Goal: Task Accomplishment & Management: Use online tool/utility

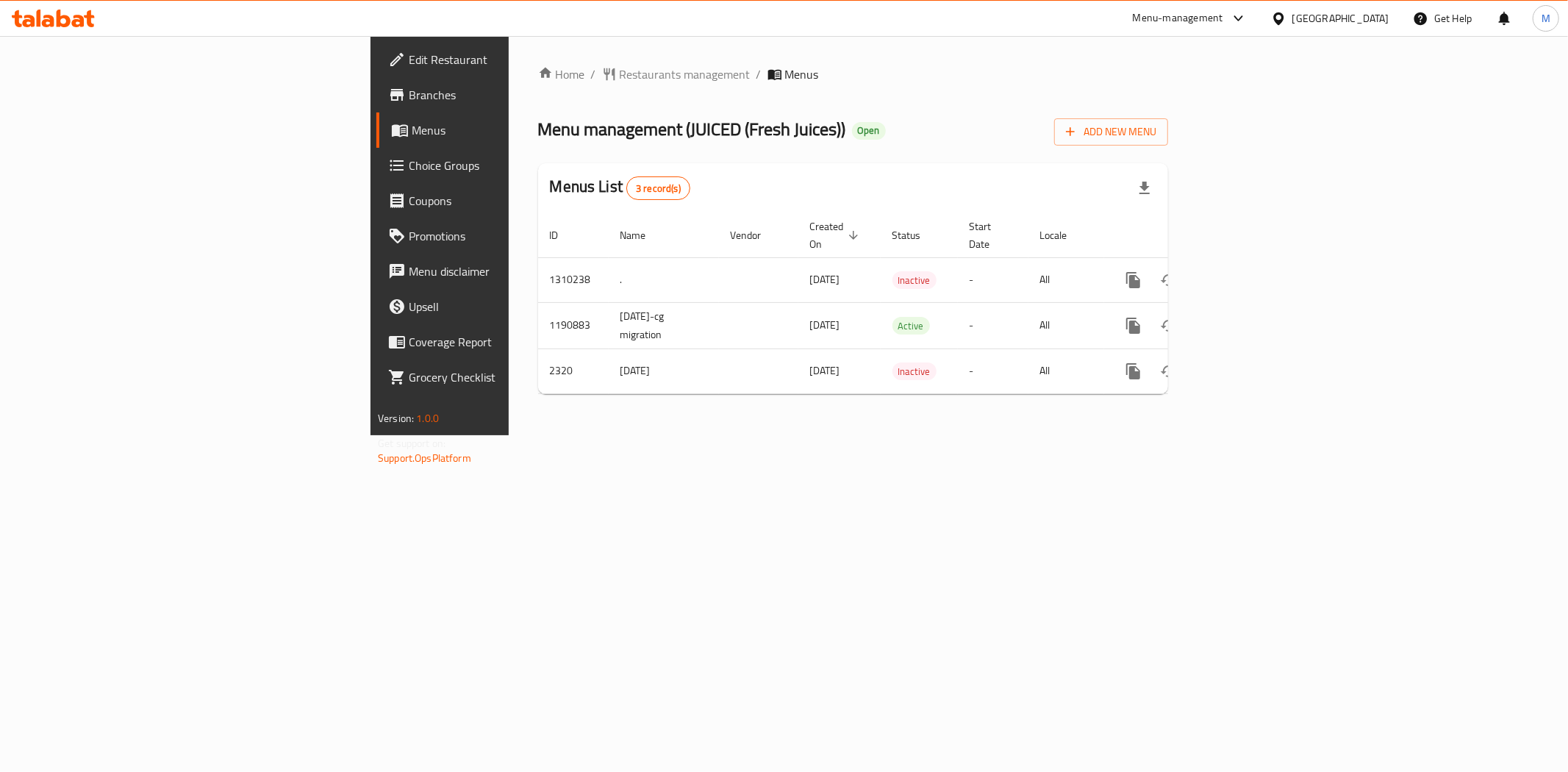
click at [1393, 23] on div "[GEOGRAPHIC_DATA]" at bounding box center [1331, 18] width 142 height 35
click at [1372, 22] on div "[GEOGRAPHIC_DATA]" at bounding box center [1340, 18] width 97 height 16
click at [1268, 114] on div "[GEOGRAPHIC_DATA]" at bounding box center [1278, 117] width 220 height 34
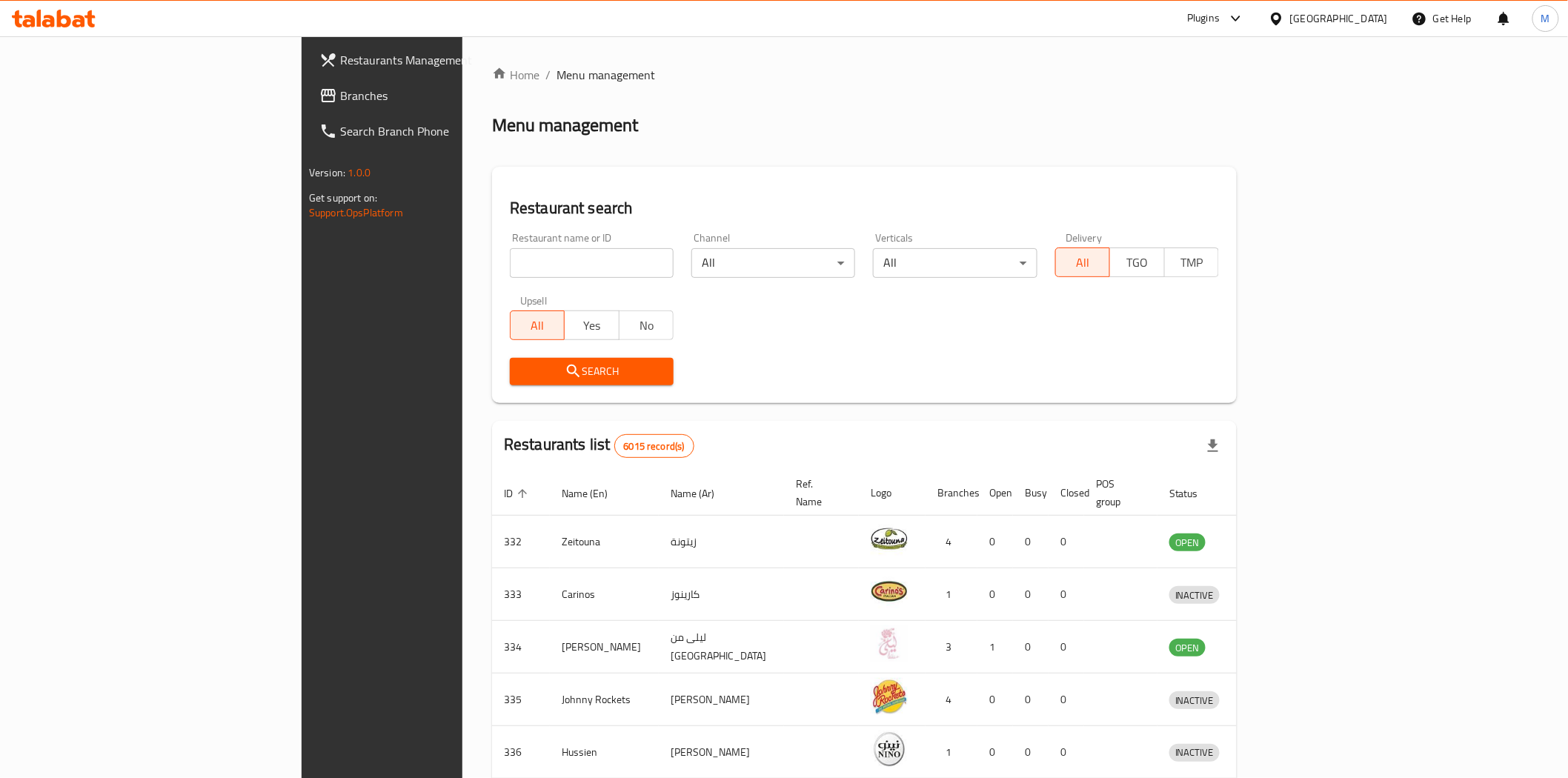
click at [510, 268] on input "search" at bounding box center [591, 263] width 164 height 30
paste input "[PERSON_NAME] Ice Cream,"
click button "Search" at bounding box center [591, 372] width 164 height 27
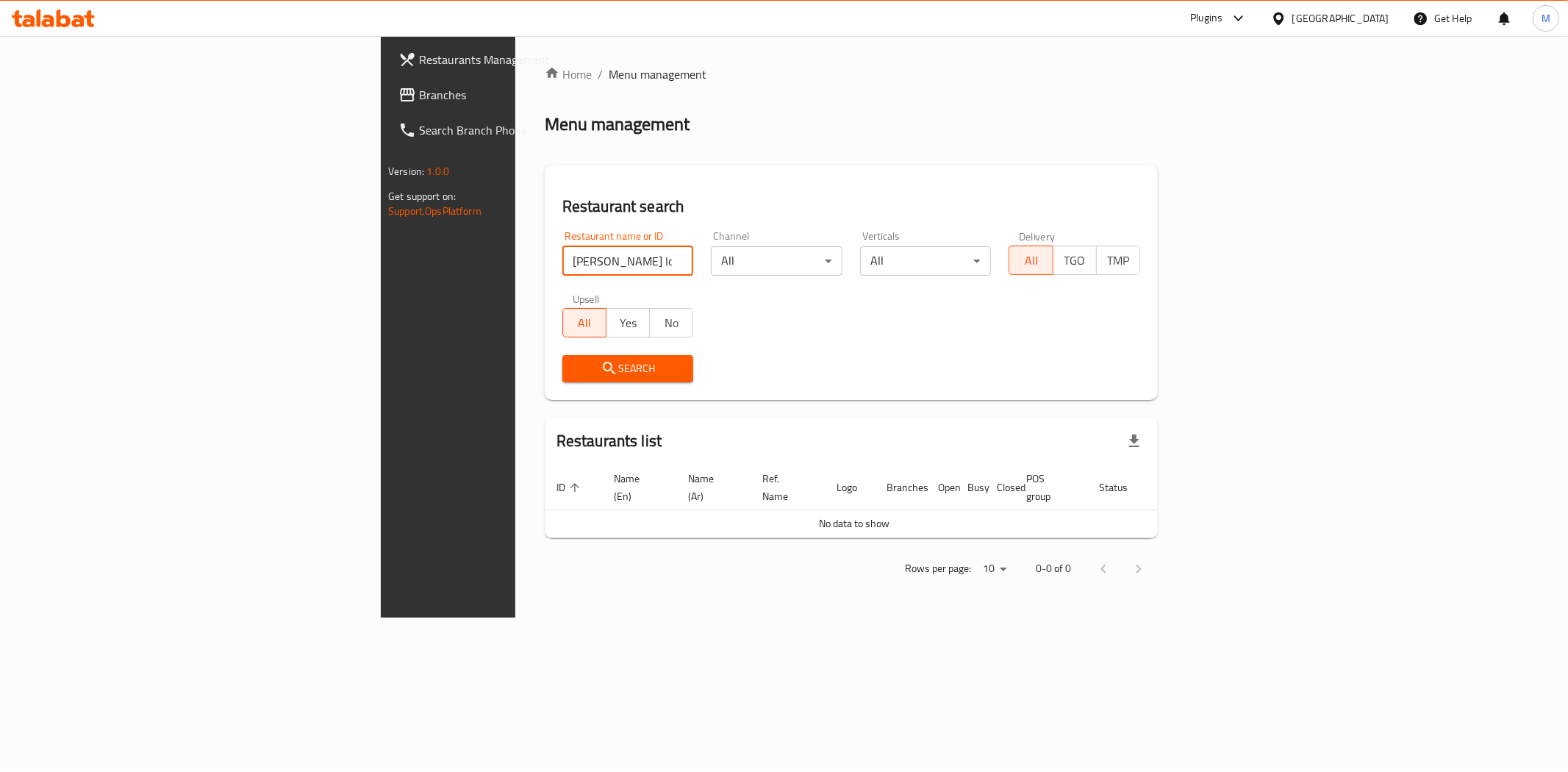
type input "[PERSON_NAME] Ice Cream"
